Goal: Information Seeking & Learning: Learn about a topic

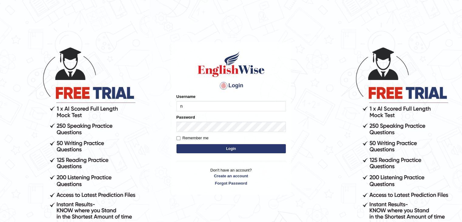
type input "nipenyogesh"
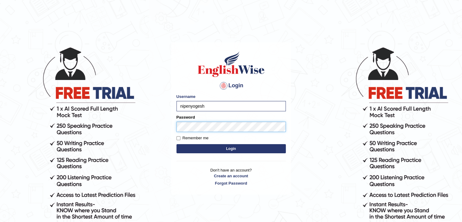
click at [176, 144] on button "Login" at bounding box center [230, 148] width 109 height 9
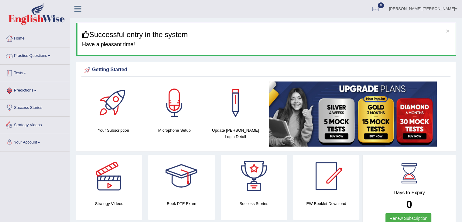
click at [25, 55] on link "Practice Questions" at bounding box center [34, 54] width 69 height 15
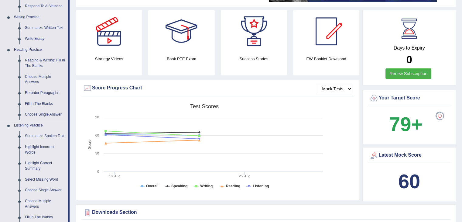
scroll to position [145, 0]
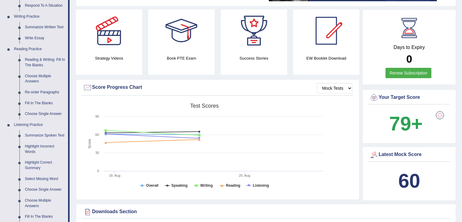
click at [38, 135] on link "Summarize Spoken Text" at bounding box center [45, 135] width 46 height 11
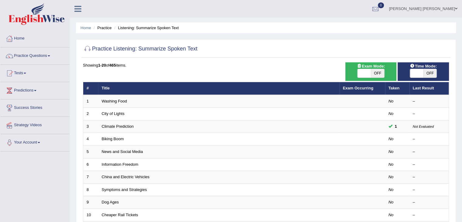
click at [372, 71] on span "OFF" at bounding box center [377, 73] width 13 height 8
checkbox input "true"
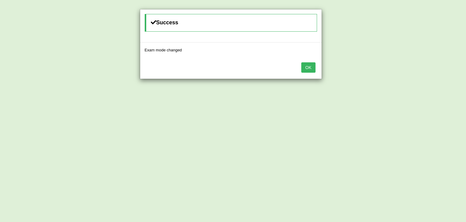
click at [309, 66] on button "OK" at bounding box center [308, 67] width 14 height 10
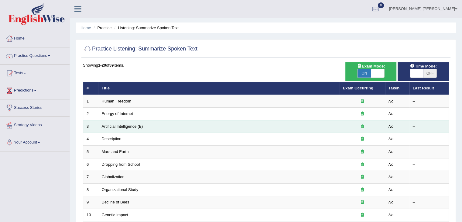
scroll to position [178, 0]
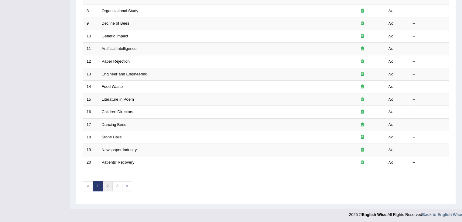
click at [107, 182] on link "2" at bounding box center [107, 186] width 10 height 10
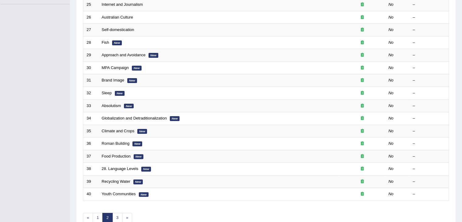
scroll to position [178, 0]
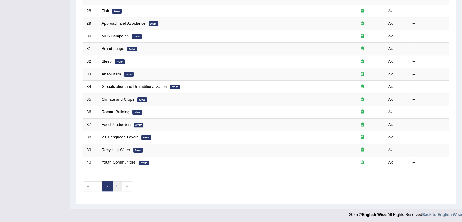
click at [118, 184] on link "3" at bounding box center [117, 186] width 10 height 10
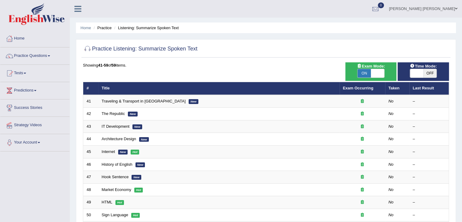
click at [363, 71] on span "ON" at bounding box center [363, 73] width 13 height 8
checkbox input "false"
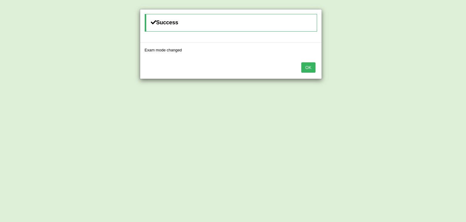
click at [305, 68] on button "OK" at bounding box center [308, 67] width 14 height 10
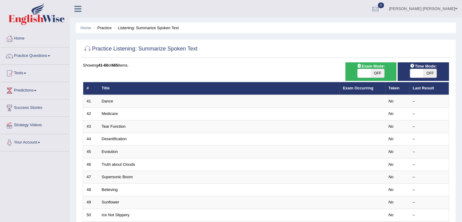
scroll to position [178, 0]
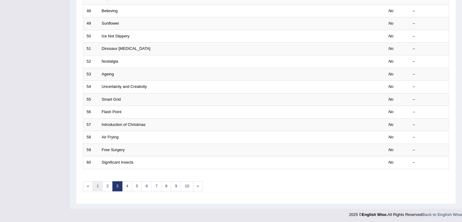
click at [96, 183] on link "1" at bounding box center [98, 186] width 10 height 10
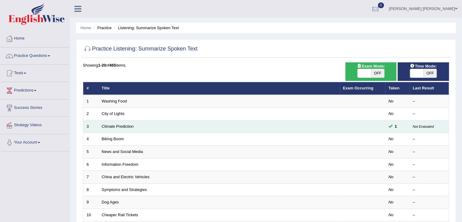
click at [251, 124] on td "Climate Prediction" at bounding box center [218, 126] width 241 height 13
click at [130, 127] on link "Climate Prediction" at bounding box center [118, 126] width 32 height 5
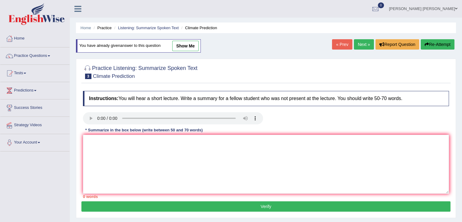
click at [186, 44] on link "show me" at bounding box center [185, 46] width 26 height 10
type textarea "The speaker provided a comprehensive overview of Greenhouse Gases increase due …"
